Goal: Task Accomplishment & Management: Use online tool/utility

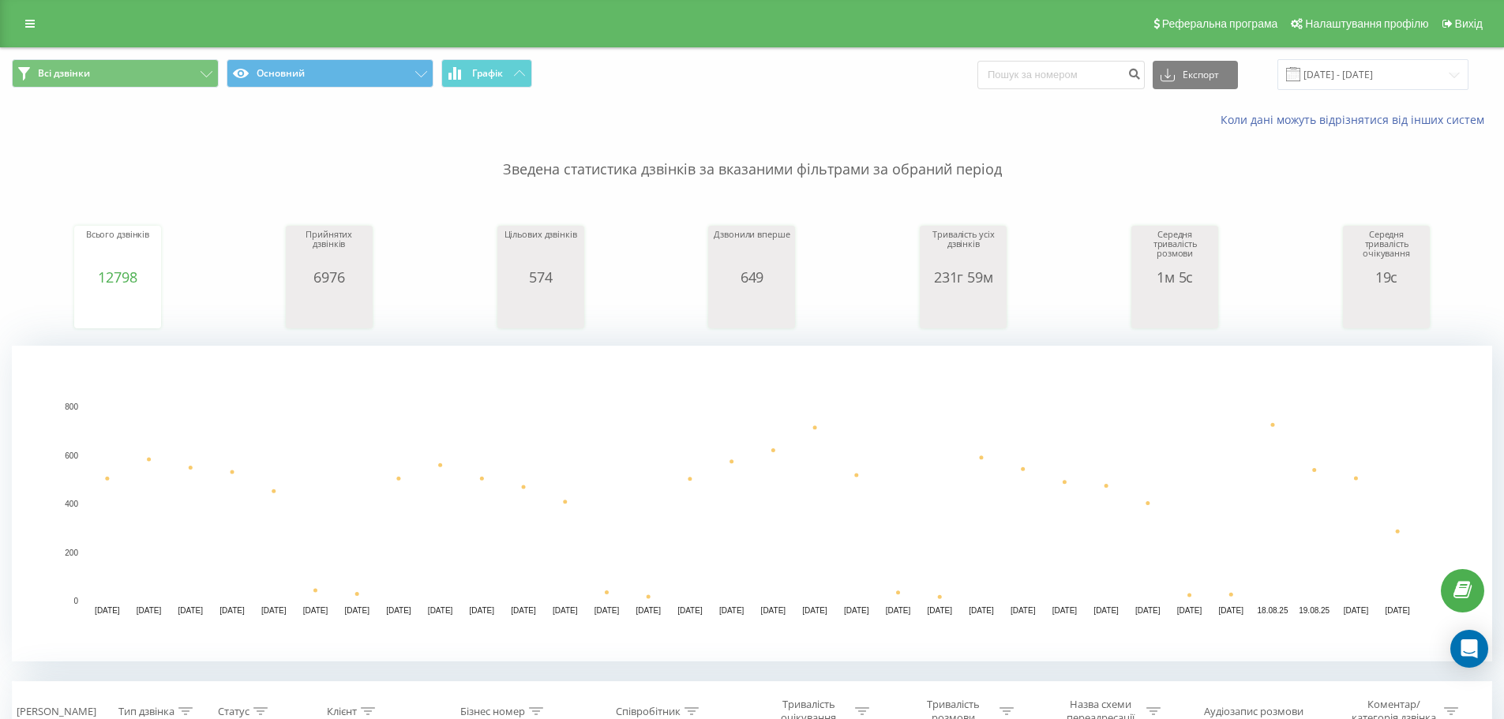
click at [28, 37] on div "Реферальна програма Налаштування профілю Вихід" at bounding box center [752, 23] width 1504 height 47
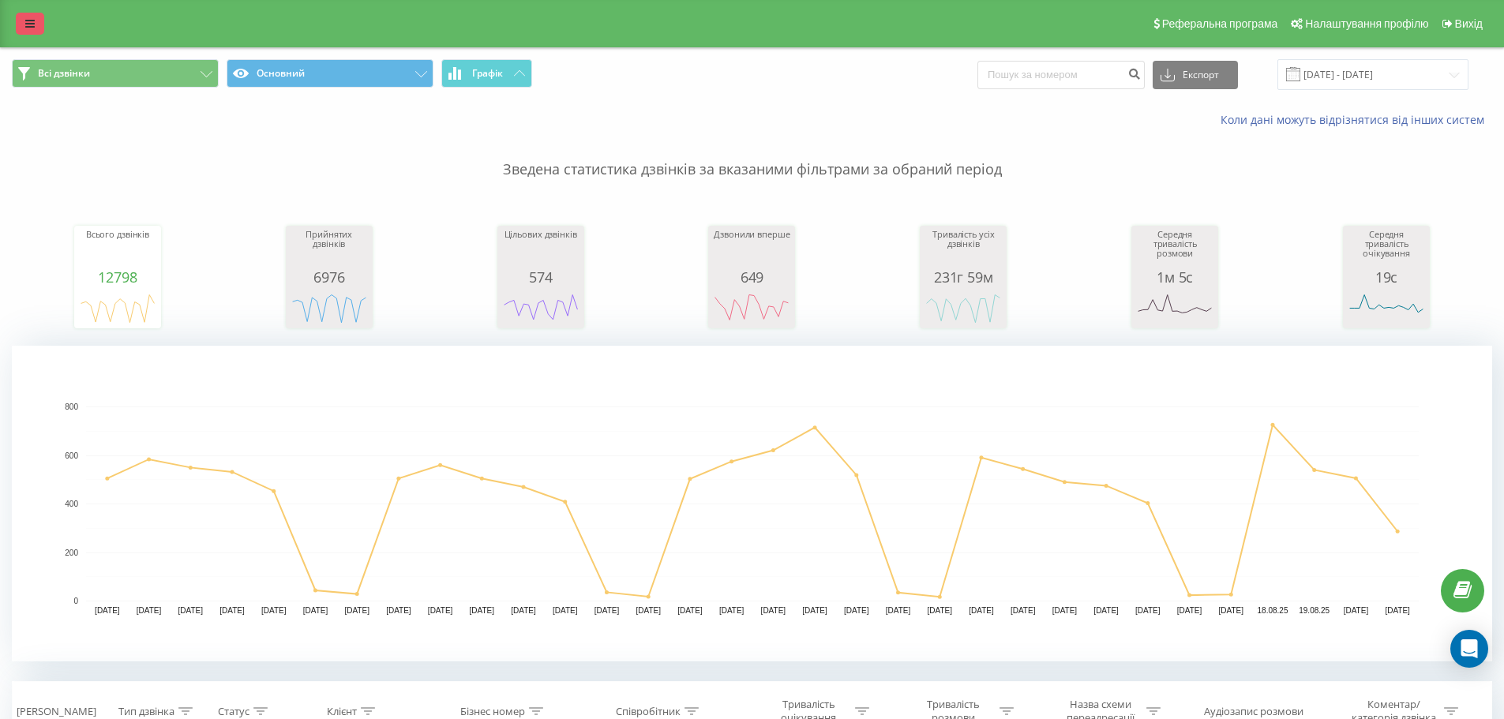
click at [31, 21] on icon at bounding box center [29, 23] width 9 height 11
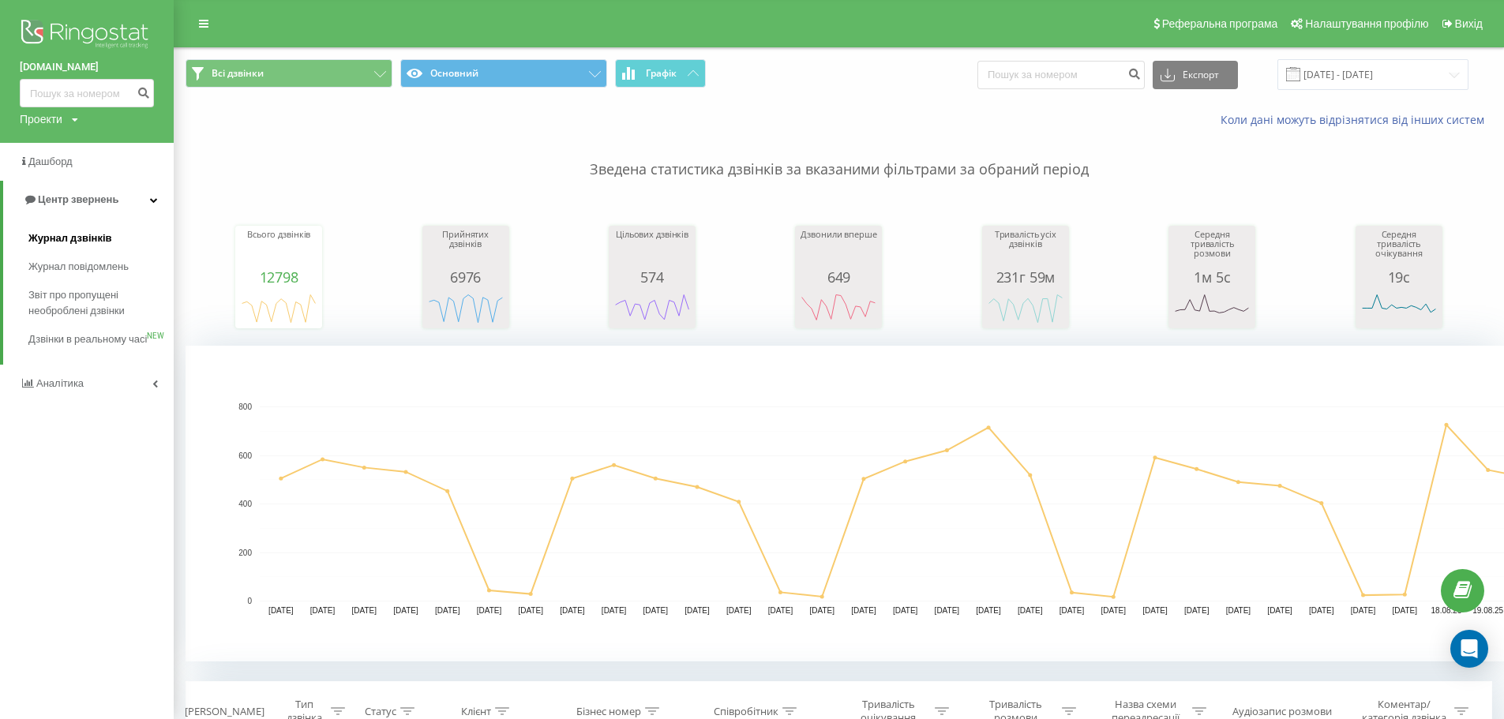
click at [77, 244] on span "Журнал дзвінків" at bounding box center [70, 239] width 84 height 16
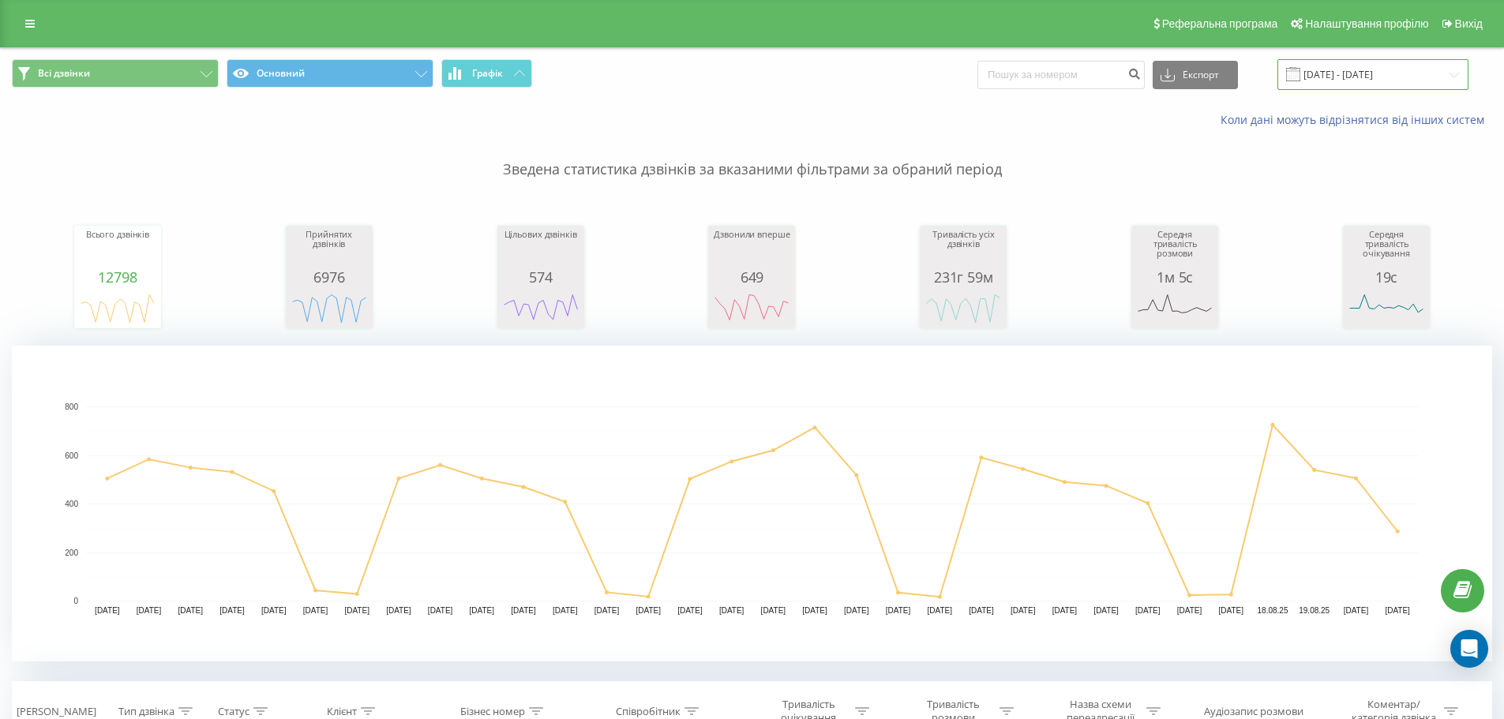
drag, startPoint x: 1379, startPoint y: 84, endPoint x: 1356, endPoint y: 84, distance: 22.9
click at [1378, 84] on input "21.07.2025 - 21.08.2025" at bounding box center [1372, 74] width 191 height 31
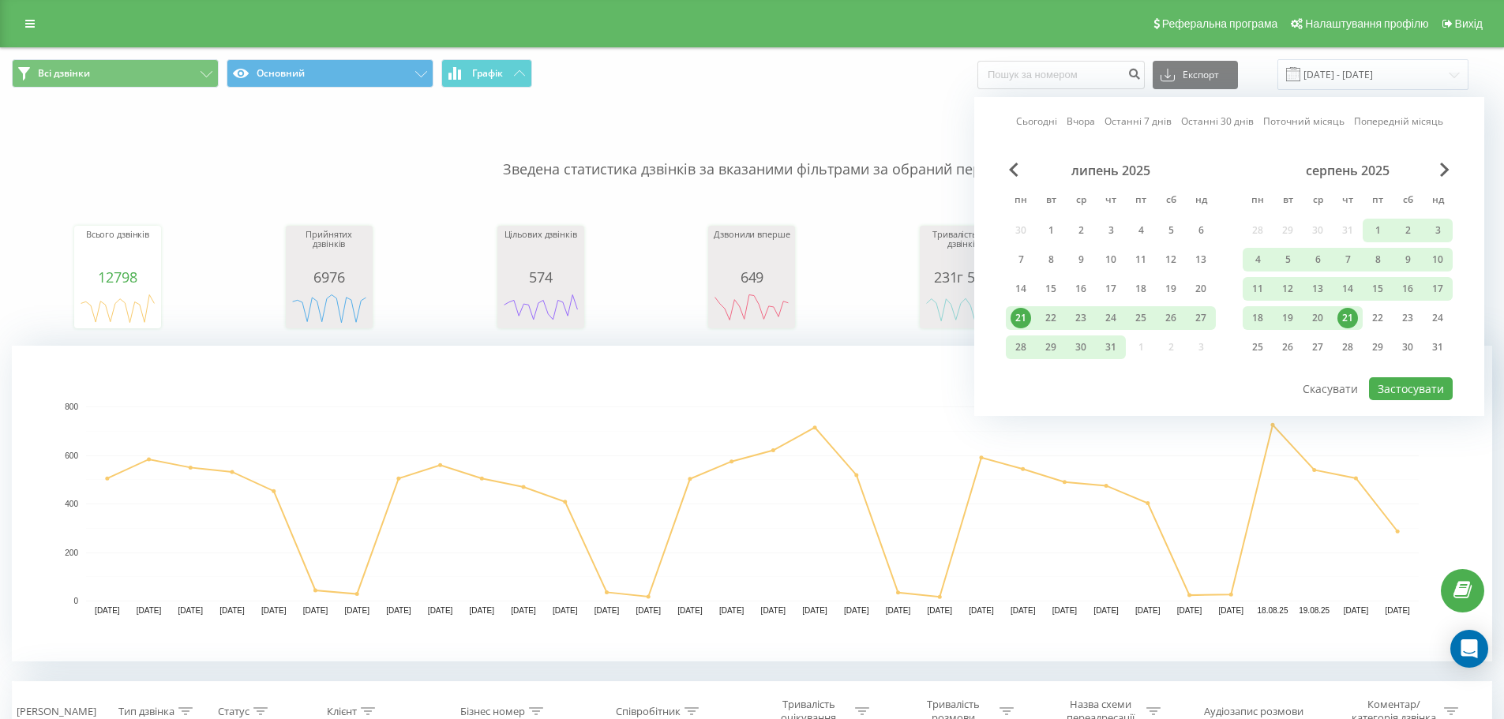
click at [1021, 121] on link "Сьогодні" at bounding box center [1036, 121] width 41 height 15
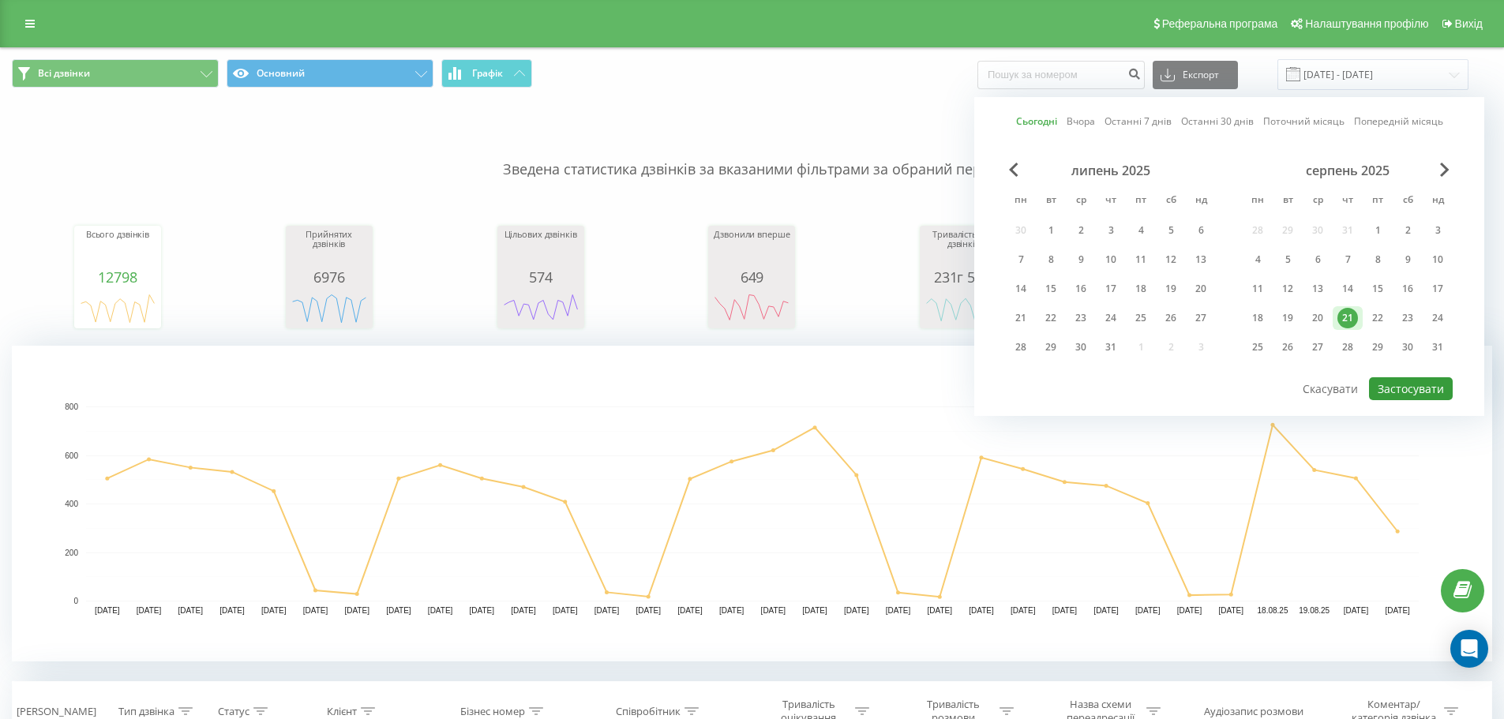
click at [1387, 381] on button "Застосувати" at bounding box center [1411, 388] width 84 height 23
type input "[DATE] - [DATE]"
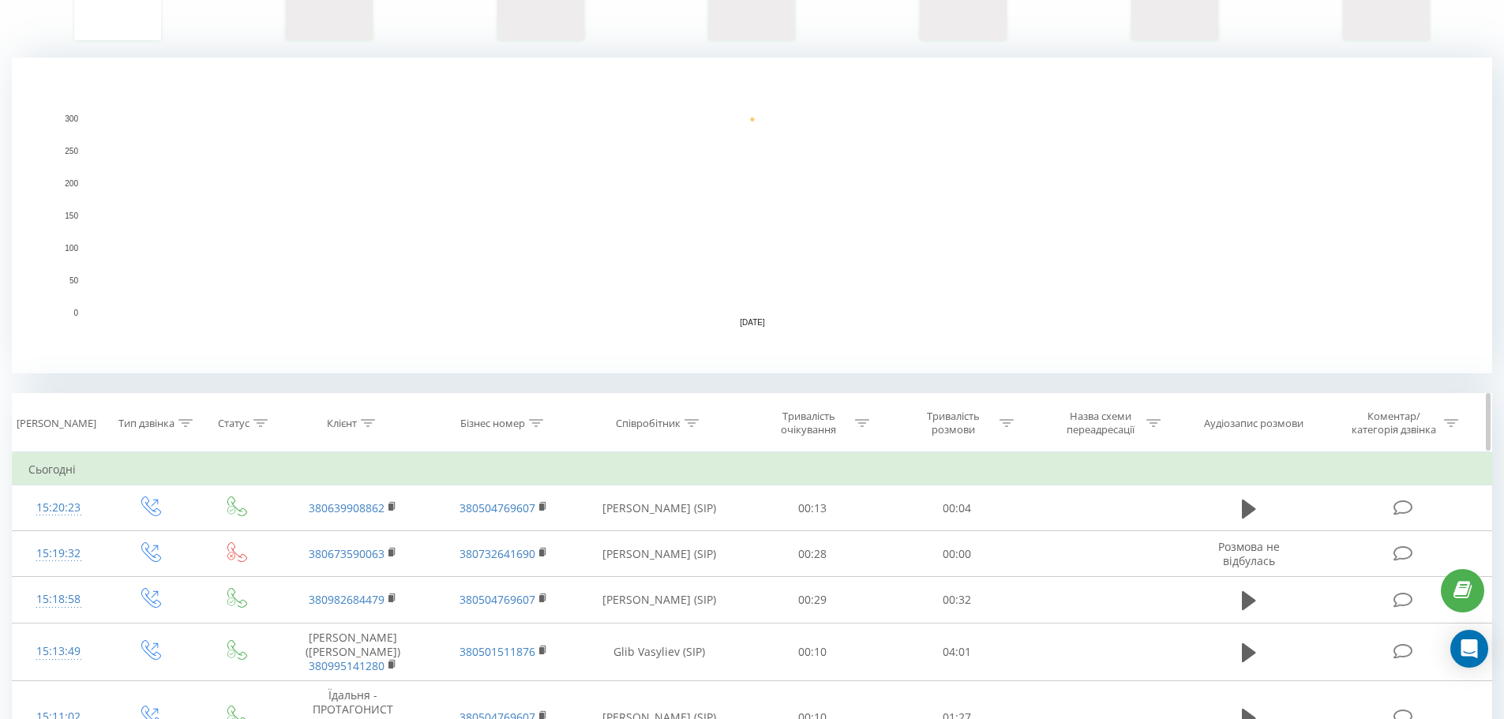
scroll to position [316, 0]
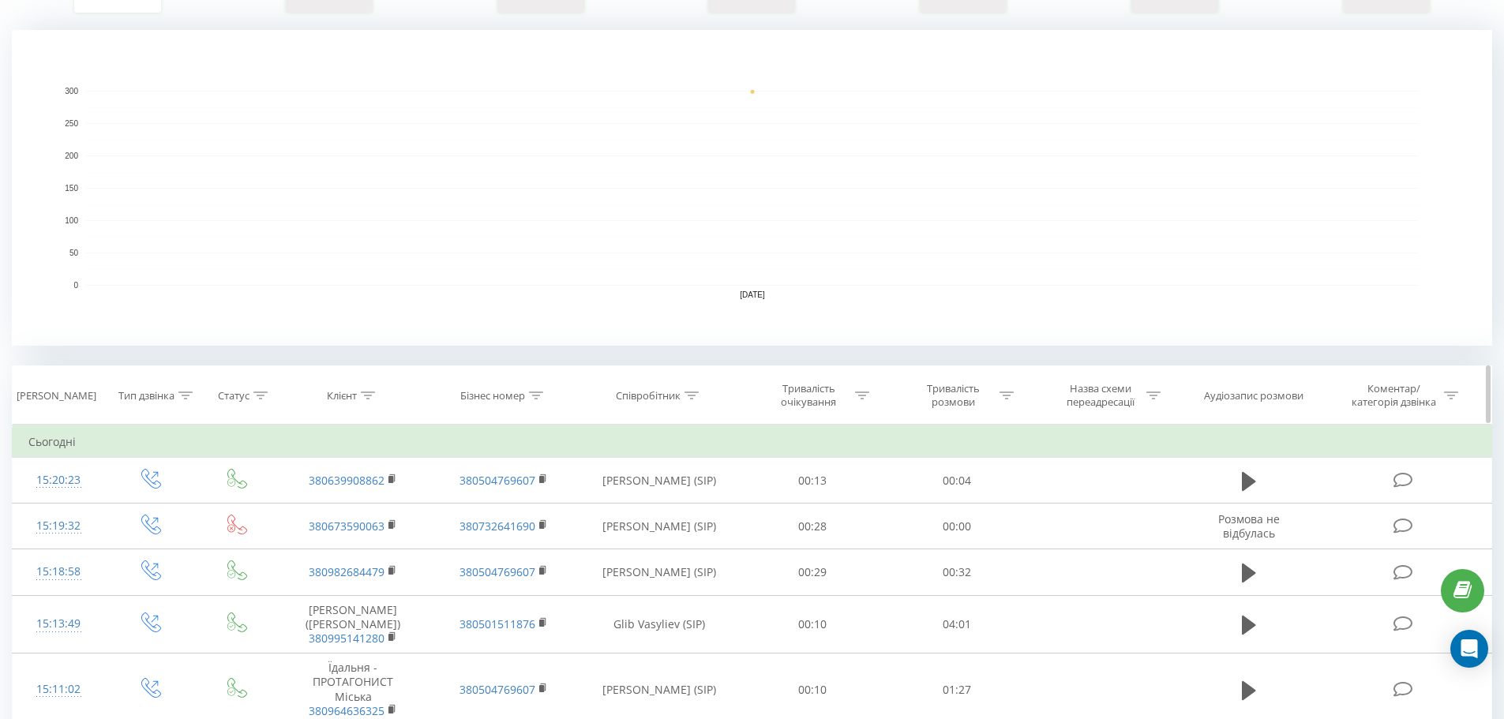
click at [691, 397] on icon at bounding box center [692, 396] width 14 height 8
click at [612, 516] on input "text" at bounding box center [659, 509] width 139 height 28
type input "Вер"
click at [690, 542] on span "OK" at bounding box center [693, 539] width 44 height 24
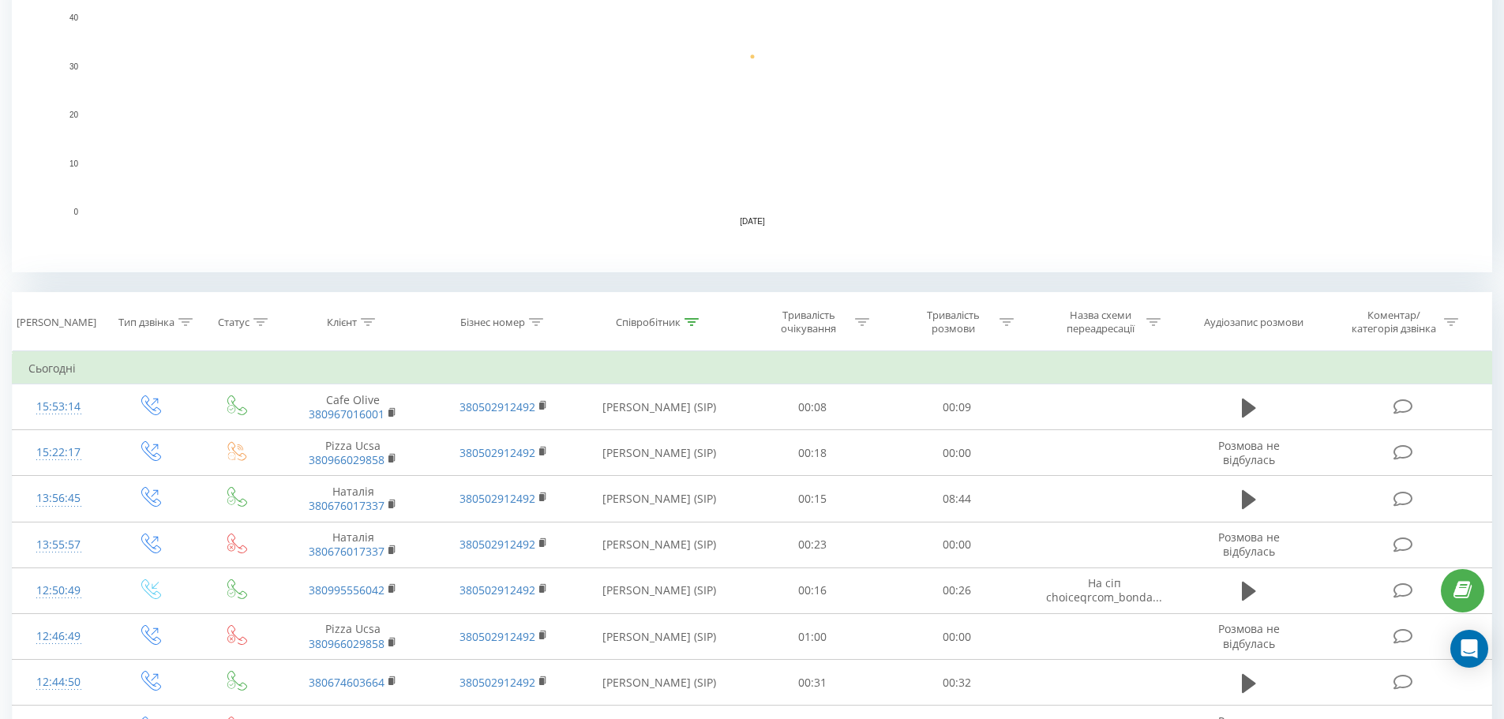
scroll to position [395, 0]
